Goal: Transaction & Acquisition: Purchase product/service

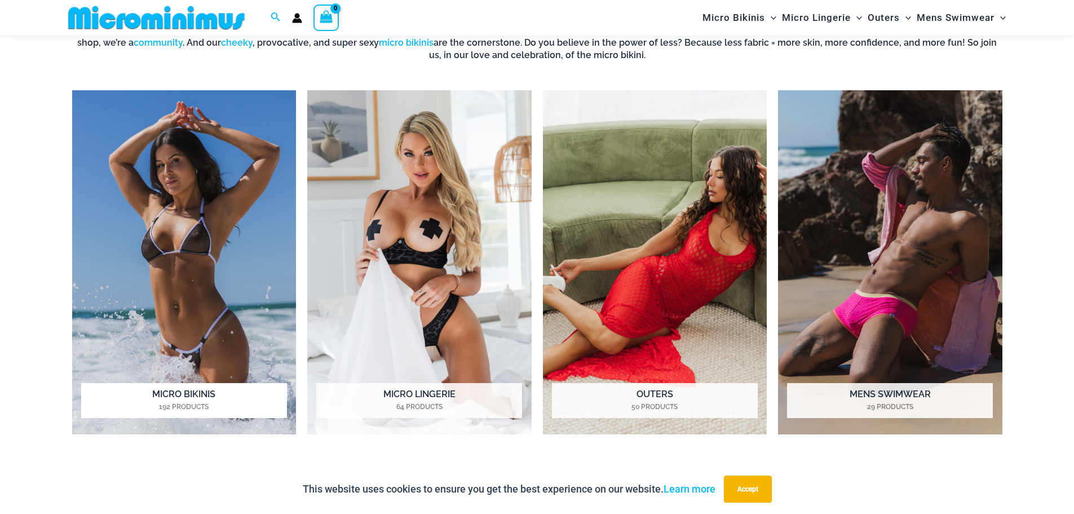
scroll to position [1006, 0]
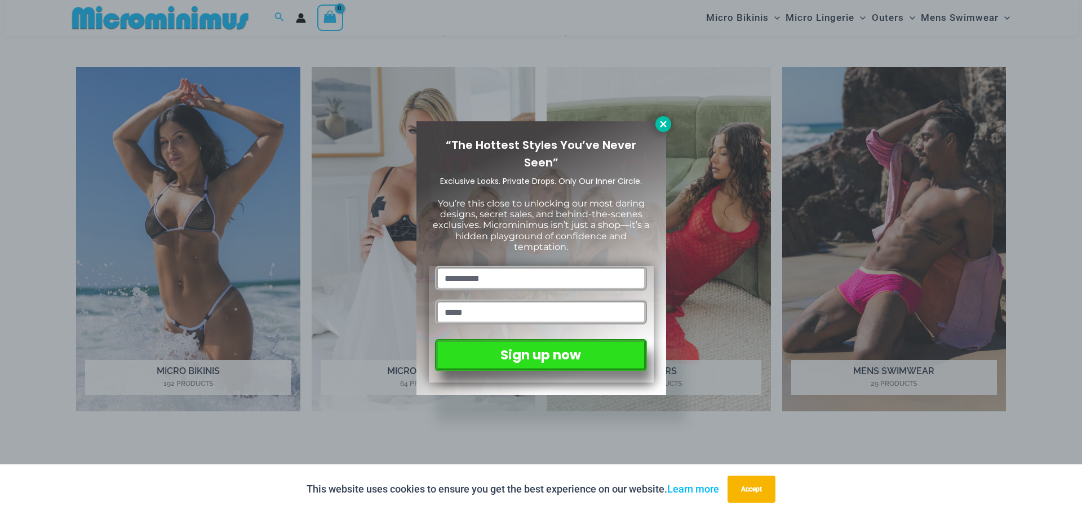
click at [661, 120] on icon at bounding box center [663, 124] width 10 height 10
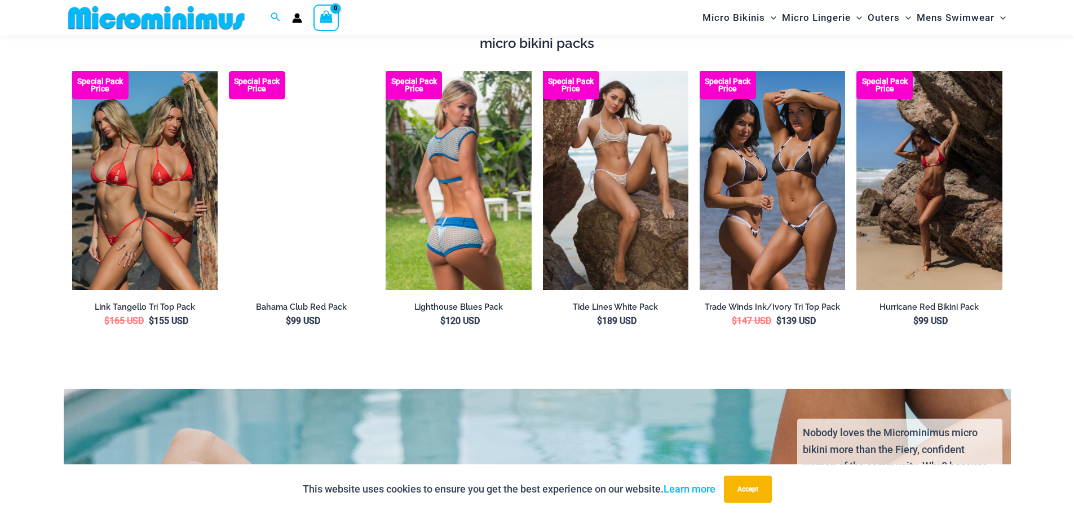
scroll to position [2189, 0]
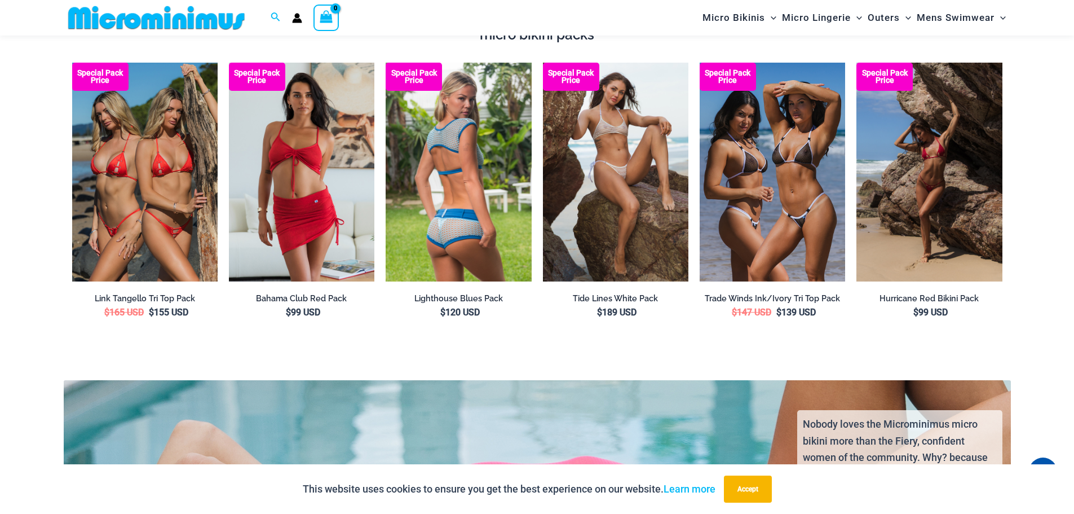
click at [476, 141] on img at bounding box center [458, 172] width 145 height 219
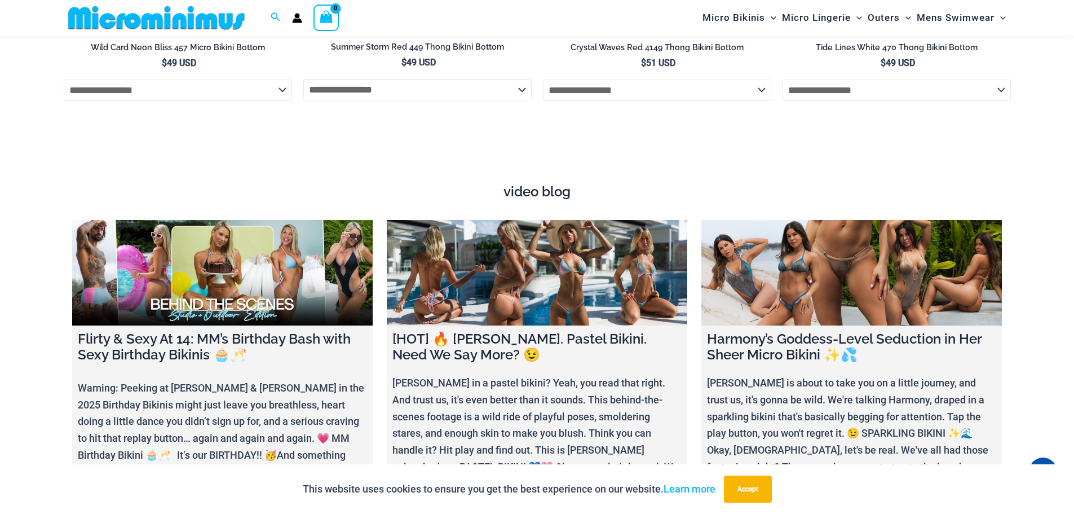
scroll to position [4237, 0]
